Goal: Navigation & Orientation: Find specific page/section

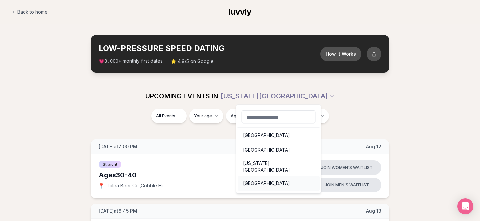
click at [262, 181] on div "[GEOGRAPHIC_DATA]" at bounding box center [279, 183] width 82 height 15
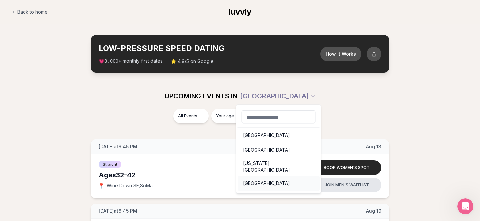
scroll to position [9, 0]
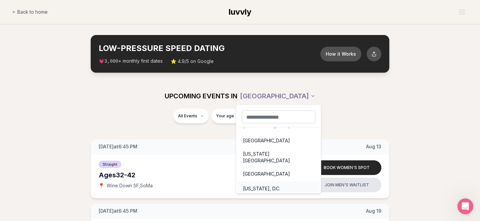
click at [261, 184] on div "[US_STATE], D.C." at bounding box center [279, 188] width 82 height 15
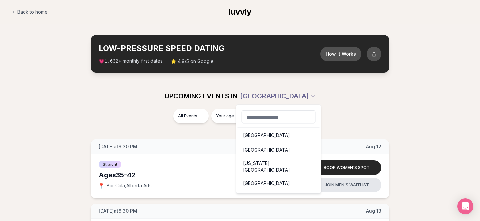
click at [266, 138] on div "[GEOGRAPHIC_DATA]" at bounding box center [279, 135] width 82 height 15
